Goal: Use online tool/utility: Use online tool/utility

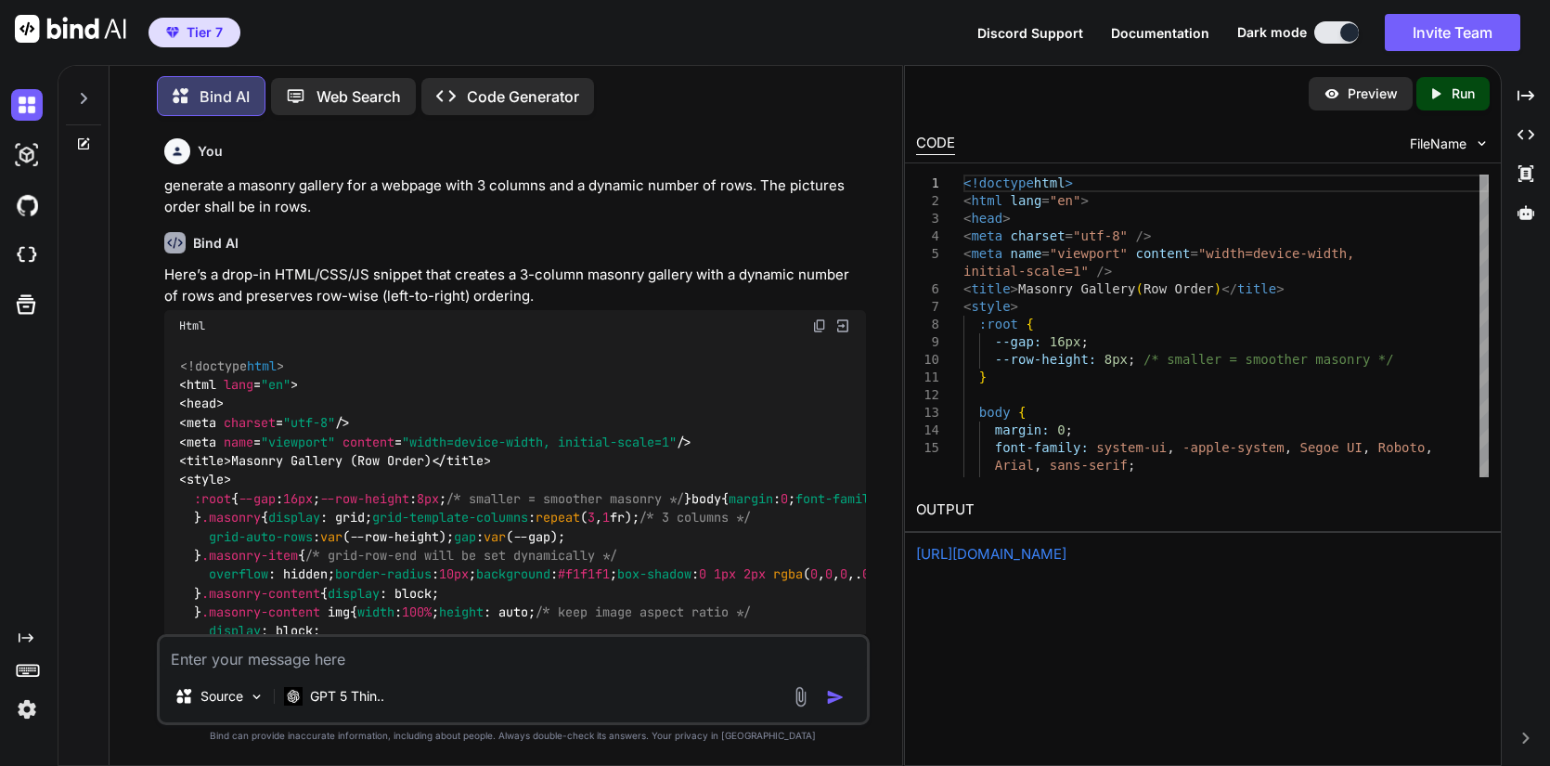
click at [1447, 136] on span "FileName" at bounding box center [1438, 144] width 57 height 19
click at [1479, 143] on img at bounding box center [1482, 143] width 16 height 16
click at [1452, 100] on p "Run" at bounding box center [1462, 93] width 23 height 19
type textarea "x"
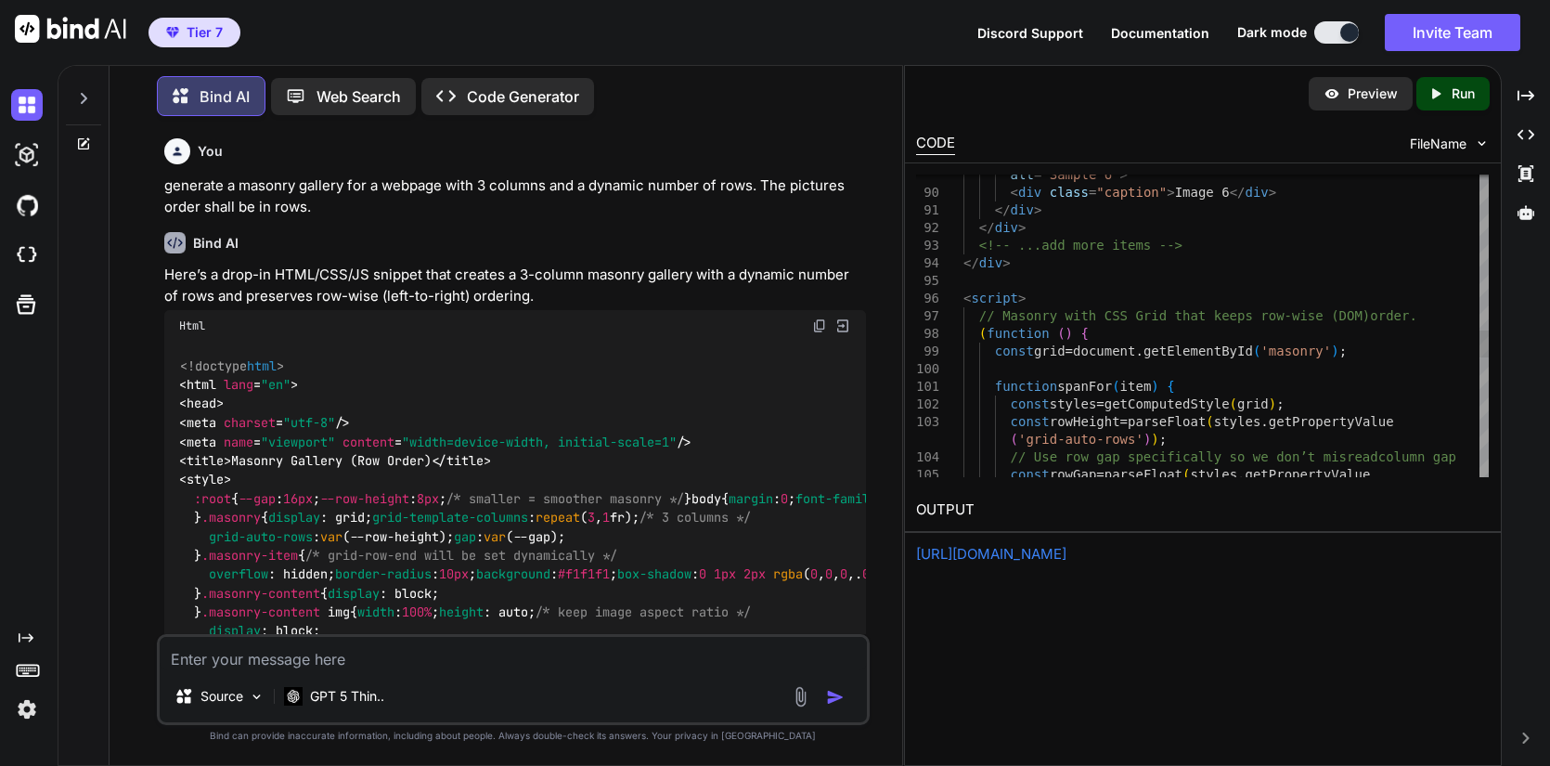
click at [1161, 421] on div "alt = "Sample 6" > < div class = "caption" > Image 6 </ div > </ div > </ div >…" at bounding box center [1225, 122] width 525 height 3333
click at [1431, 319] on div "alt = "Sample 6" > < div class = "caption" > Image 6 </ div > </ div > </ div >…" at bounding box center [1225, 122] width 525 height 3333
click at [1436, 226] on div "alt = "Sample 6" > < div class = "caption" > Image 6 </ div > </ div > </ div >…" at bounding box center [1225, 122] width 525 height 3333
click at [1484, 341] on div at bounding box center [1483, 343] width 9 height 27
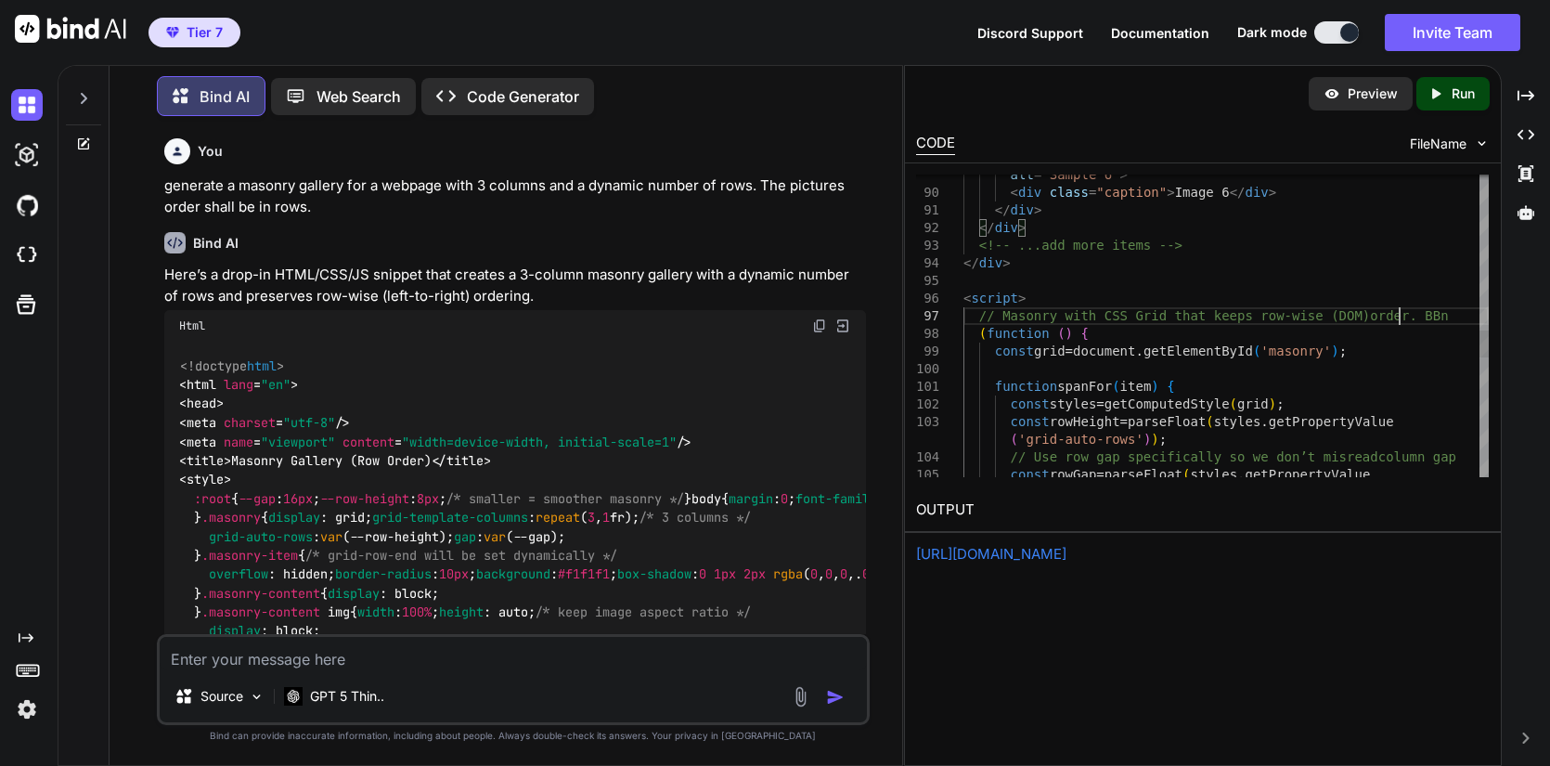
click at [1403, 322] on div "alt = "Sample 6" > < div class = "caption" > Image 6 </ div > </ div > </ div >…" at bounding box center [1225, 122] width 525 height 3333
click at [1484, 146] on img at bounding box center [1482, 143] width 16 height 16
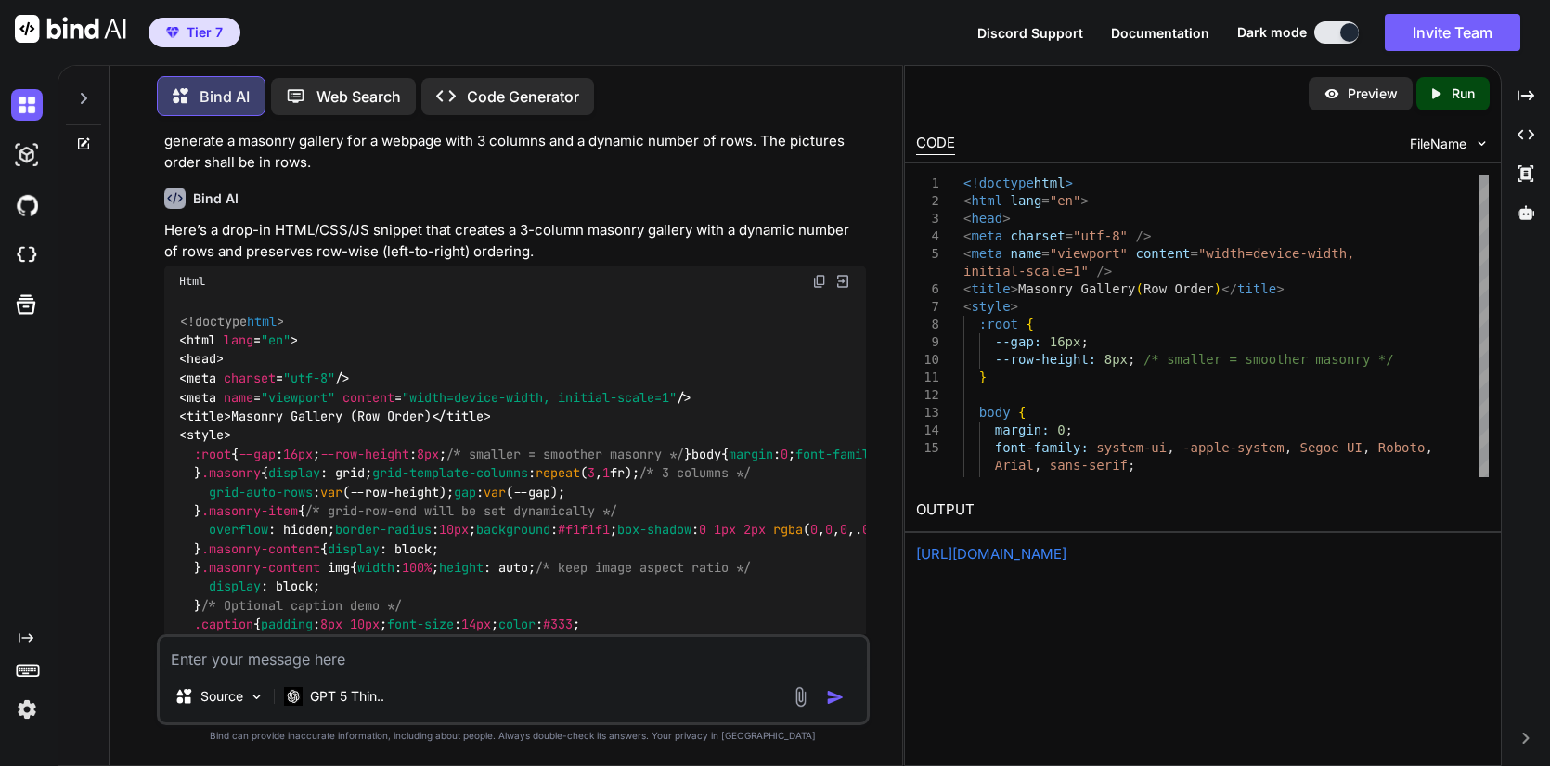
scroll to position [0, 0]
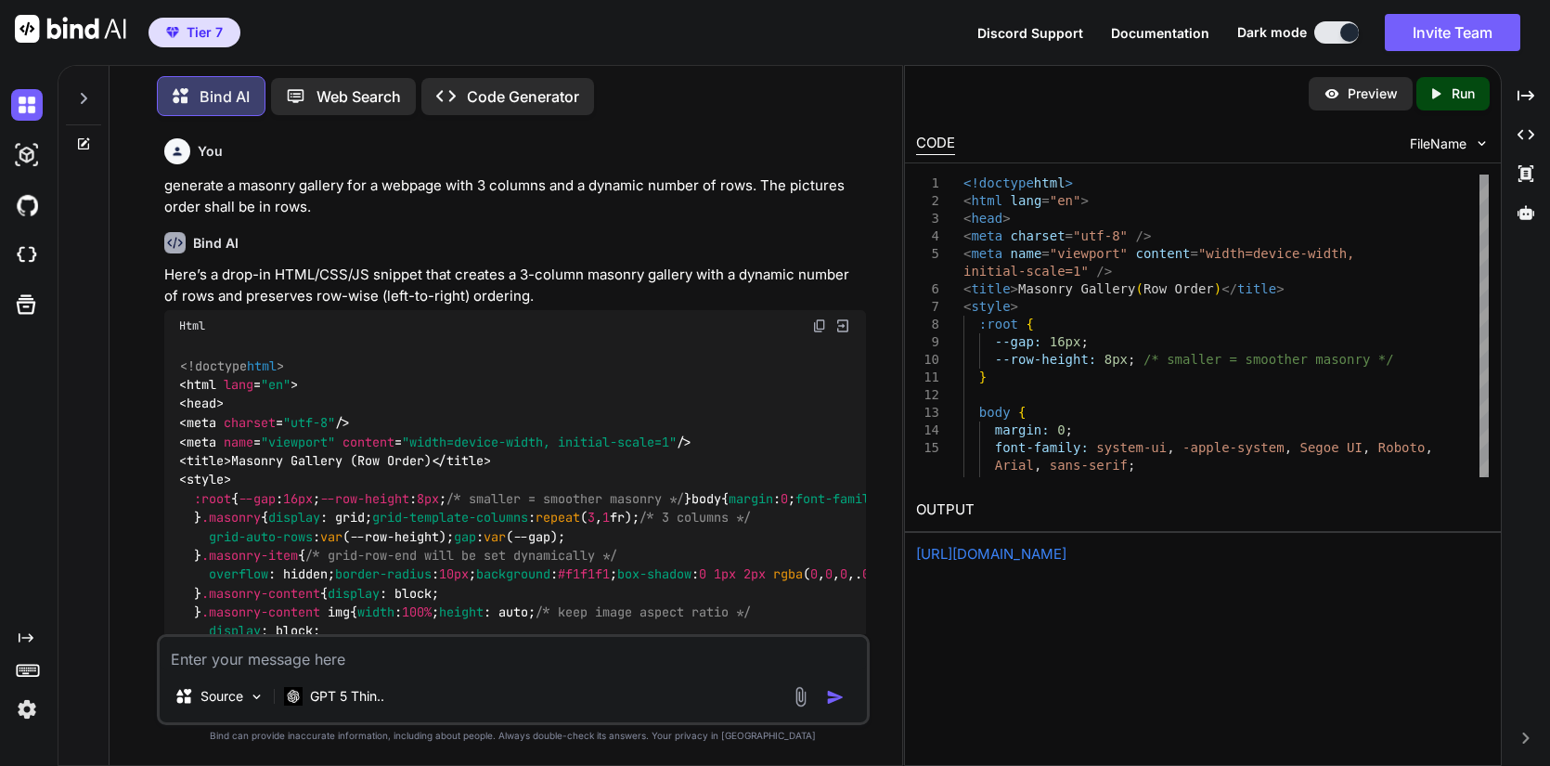
click at [84, 97] on icon at bounding box center [84, 98] width 6 height 11
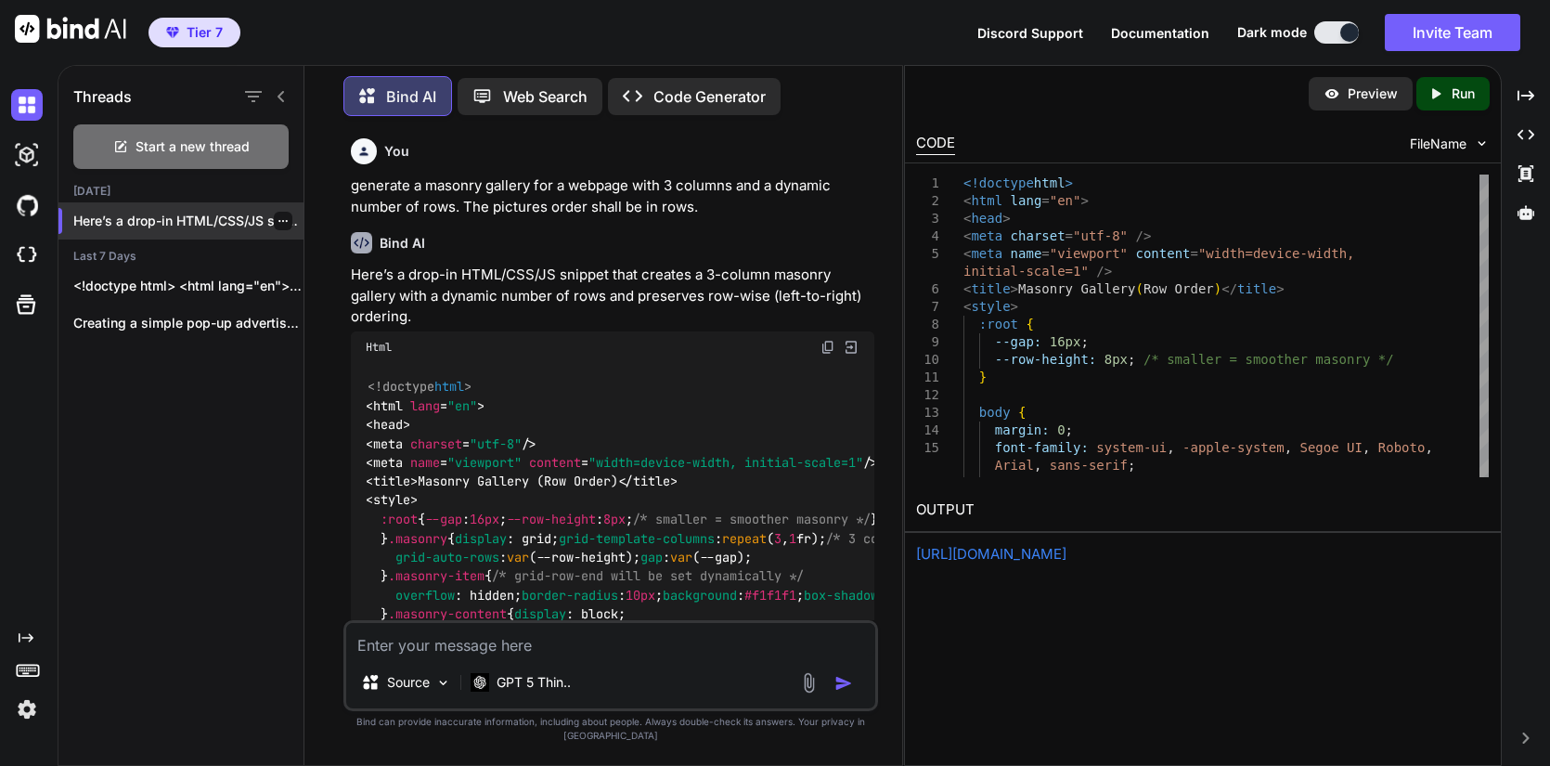
click at [286, 219] on icon "button" at bounding box center [282, 220] width 11 height 11
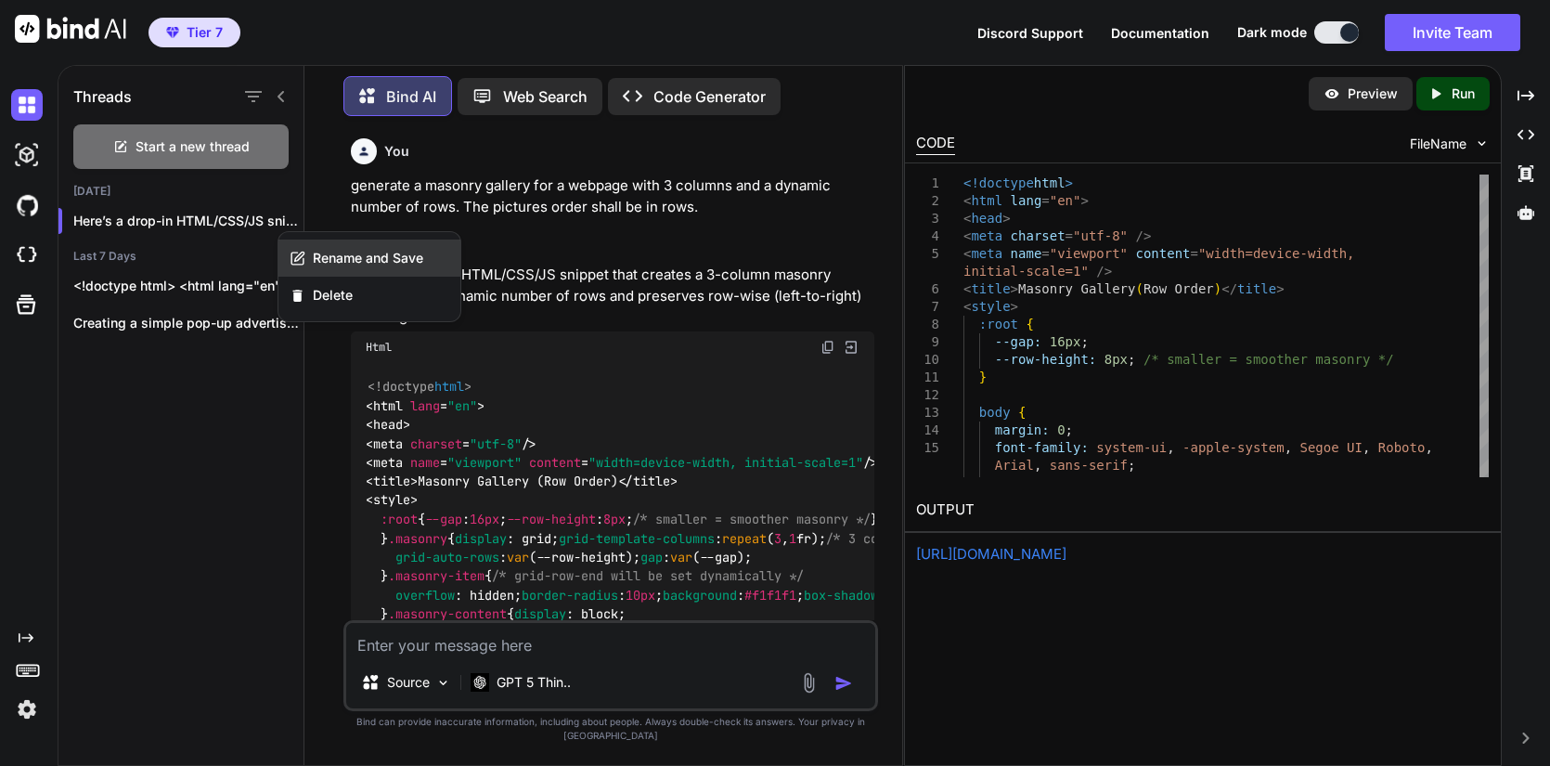
click at [323, 260] on span "Rename and Save" at bounding box center [368, 258] width 110 height 19
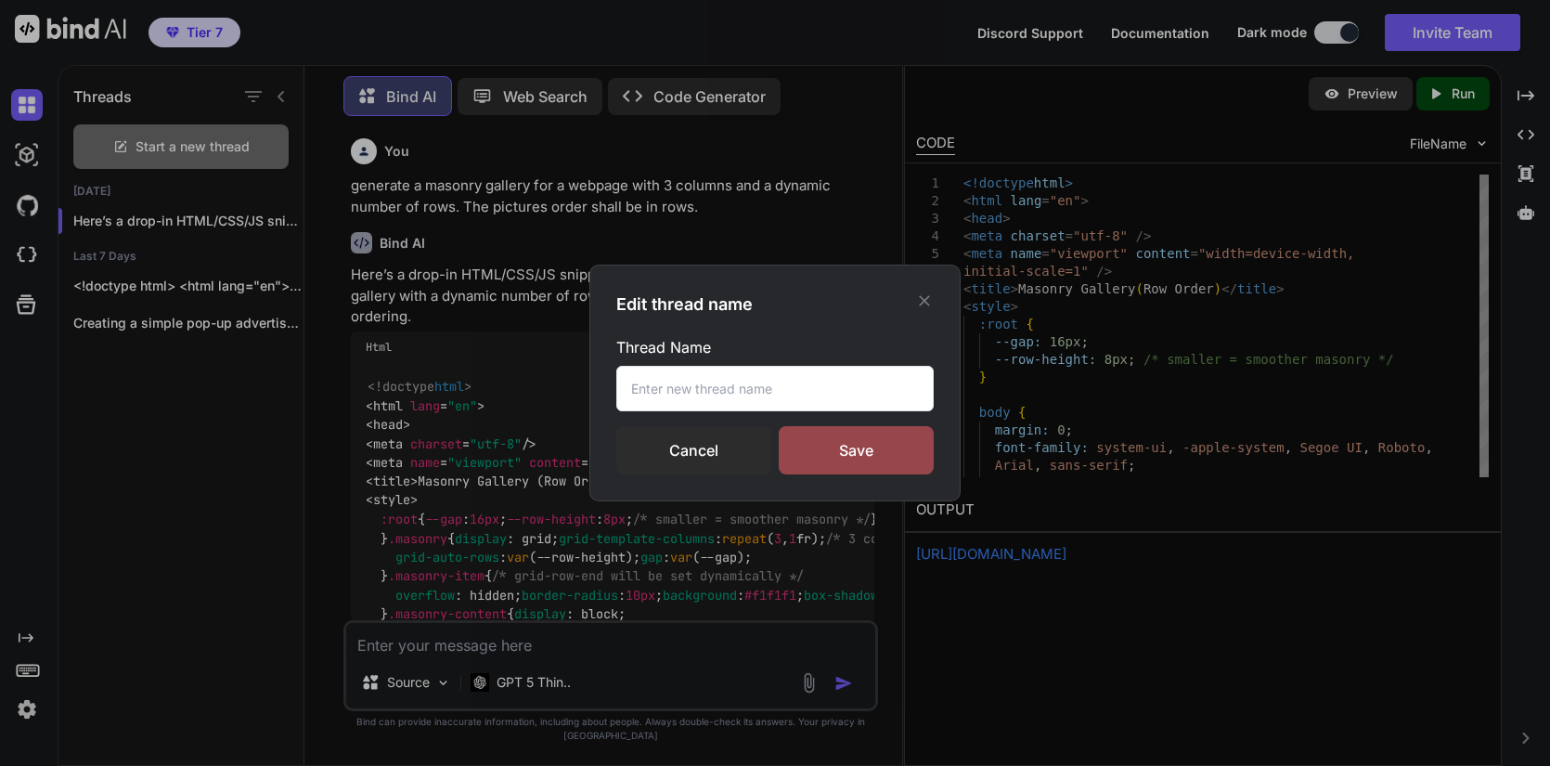
click at [694, 387] on input "text" at bounding box center [774, 388] width 317 height 45
type input "m"
type input "Maisonry_HTML"
click at [831, 457] on div "Save" at bounding box center [856, 450] width 155 height 48
